Goal: Navigation & Orientation: Go to known website

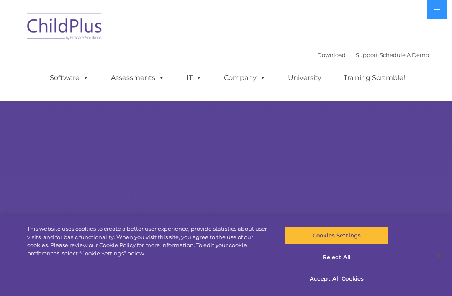
select select "MEDIUM"
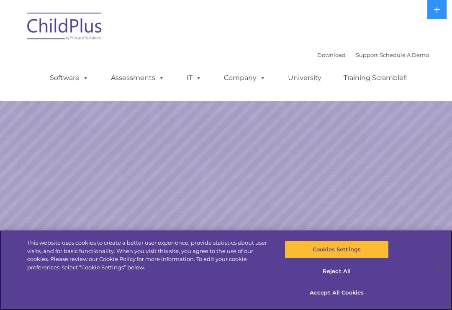
select select "MEDIUM"
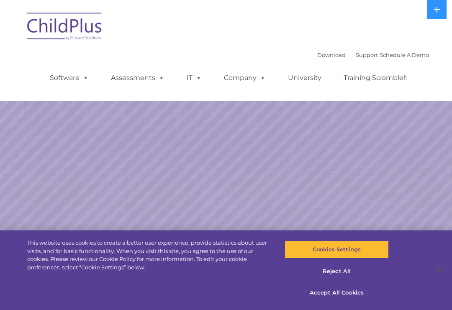
click at [55, 25] on img at bounding box center [65, 28] width 84 height 42
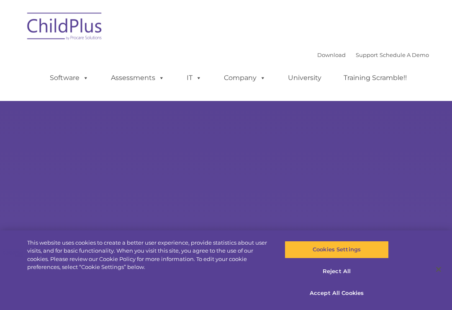
type input ""
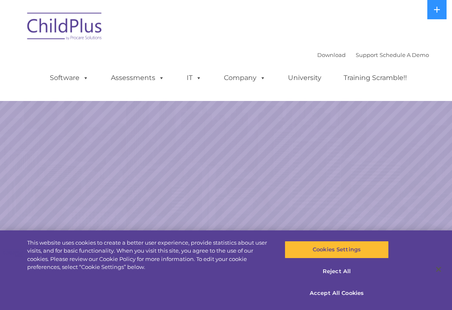
select select "MEDIUM"
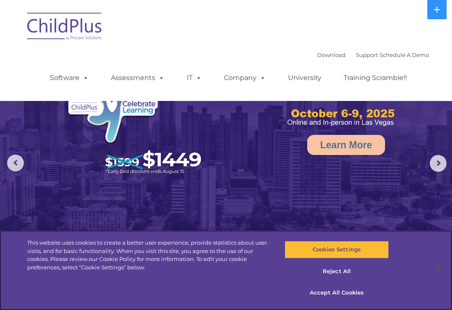
click at [372, 250] on button "Cookies Settings" at bounding box center [336, 250] width 104 height 18
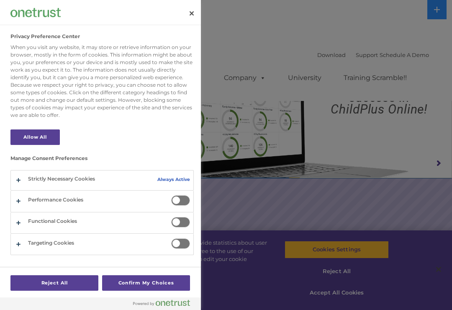
click at [361, 115] on div at bounding box center [226, 155] width 452 height 310
click at [193, 18] on button "Close" at bounding box center [191, 13] width 18 height 18
